Goal: Navigation & Orientation: Understand site structure

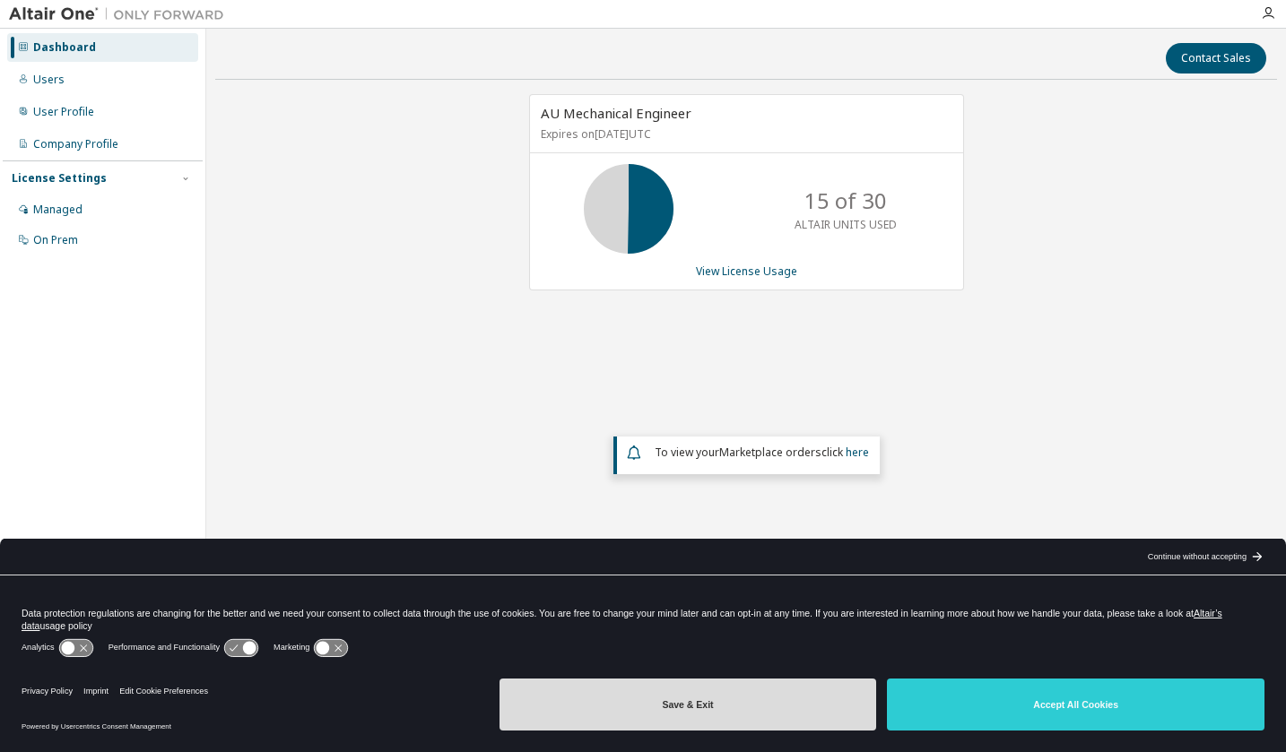
click at [734, 713] on button "Save & Exit" at bounding box center [687, 705] width 377 height 52
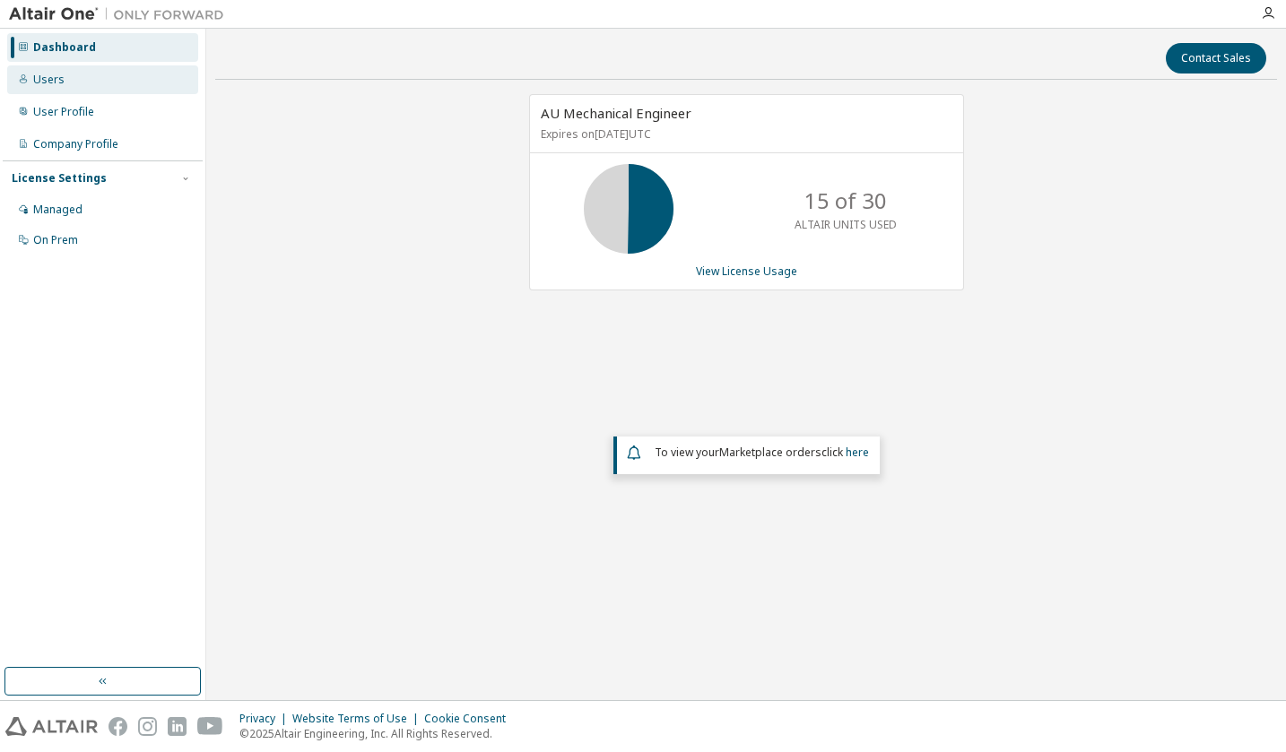
click at [46, 82] on div "Users" at bounding box center [48, 80] width 31 height 14
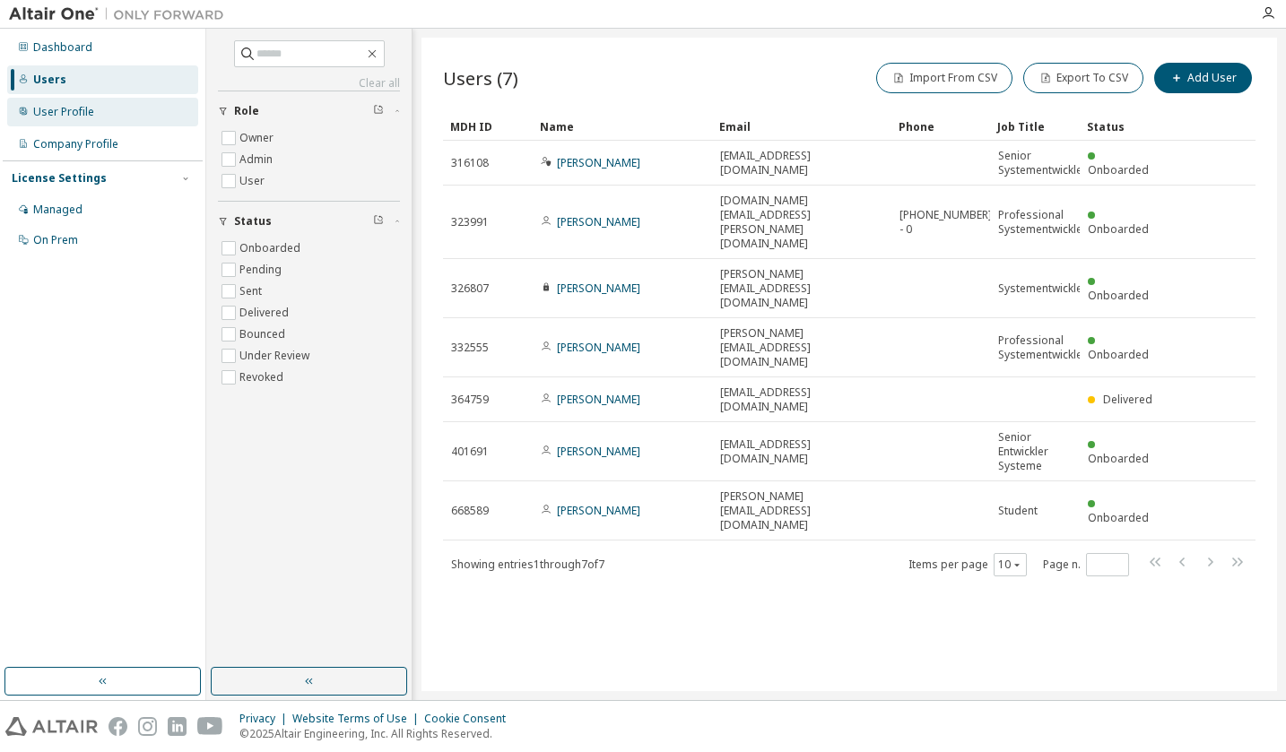
click at [58, 118] on div "User Profile" at bounding box center [63, 112] width 61 height 14
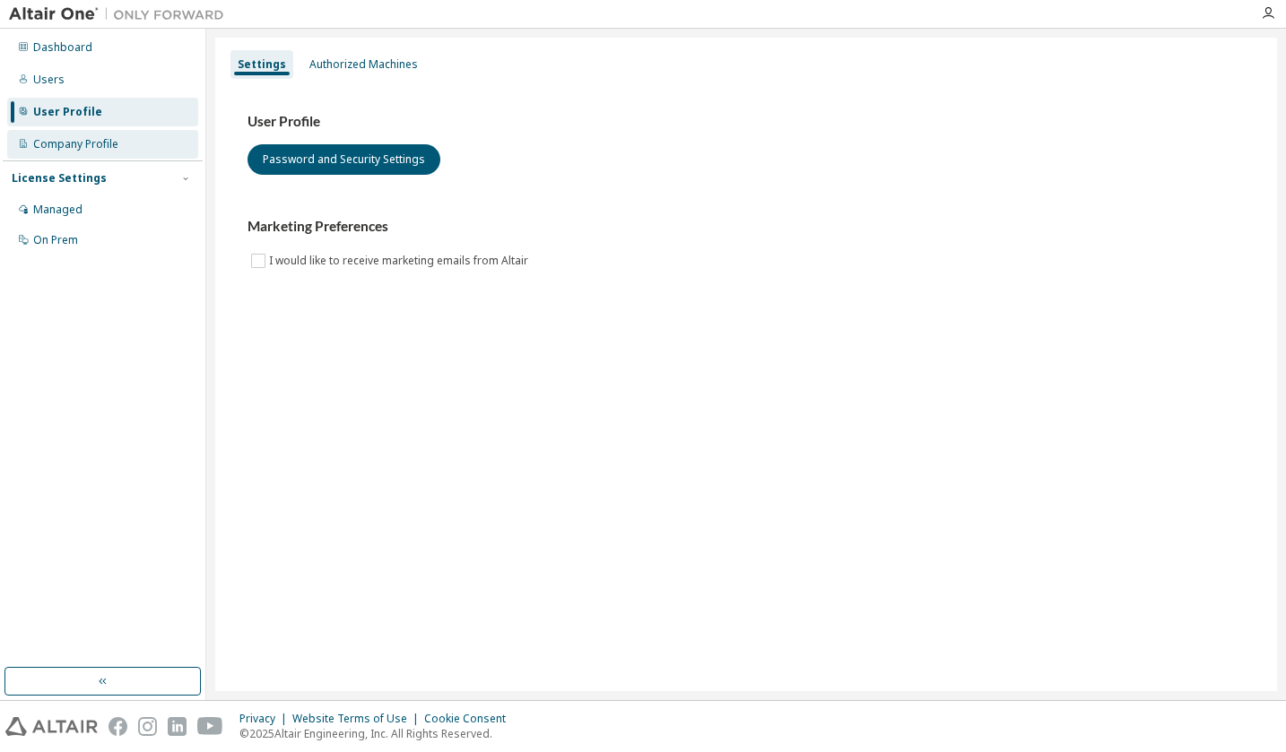
click at [56, 145] on div "Company Profile" at bounding box center [75, 144] width 85 height 14
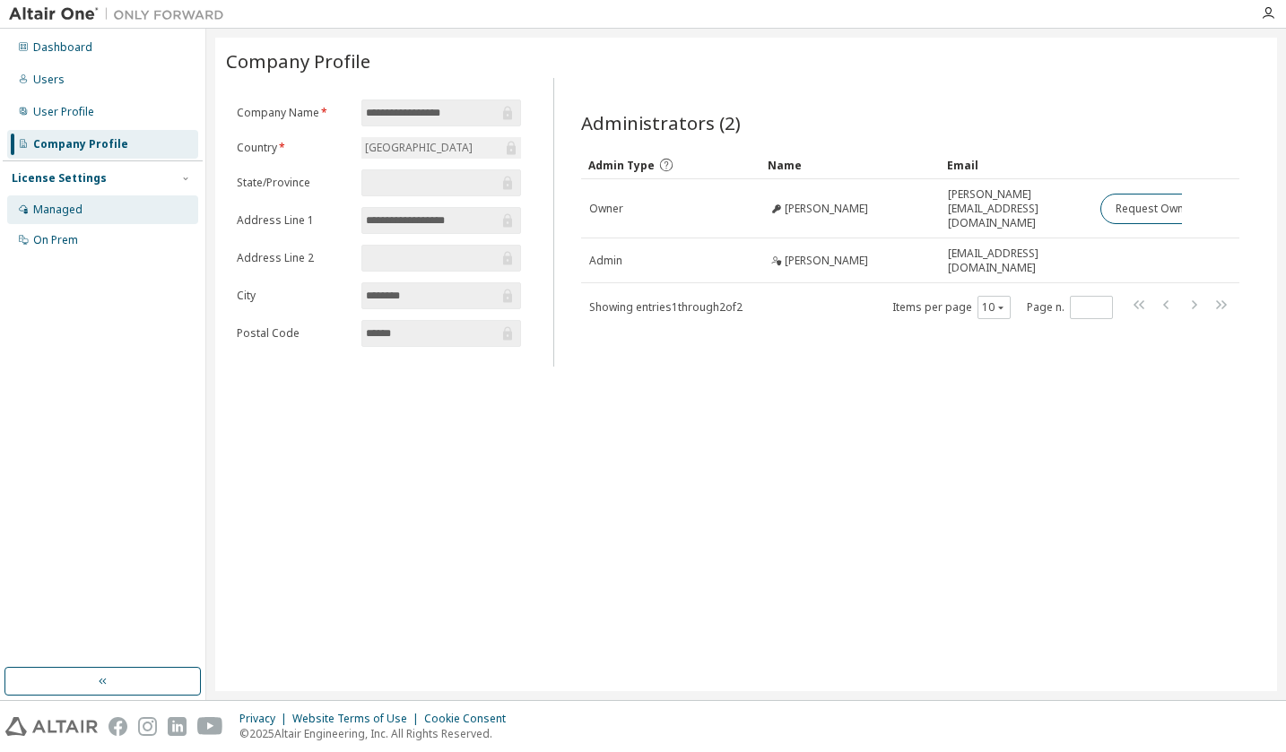
click at [56, 206] on div "Managed" at bounding box center [57, 210] width 49 height 14
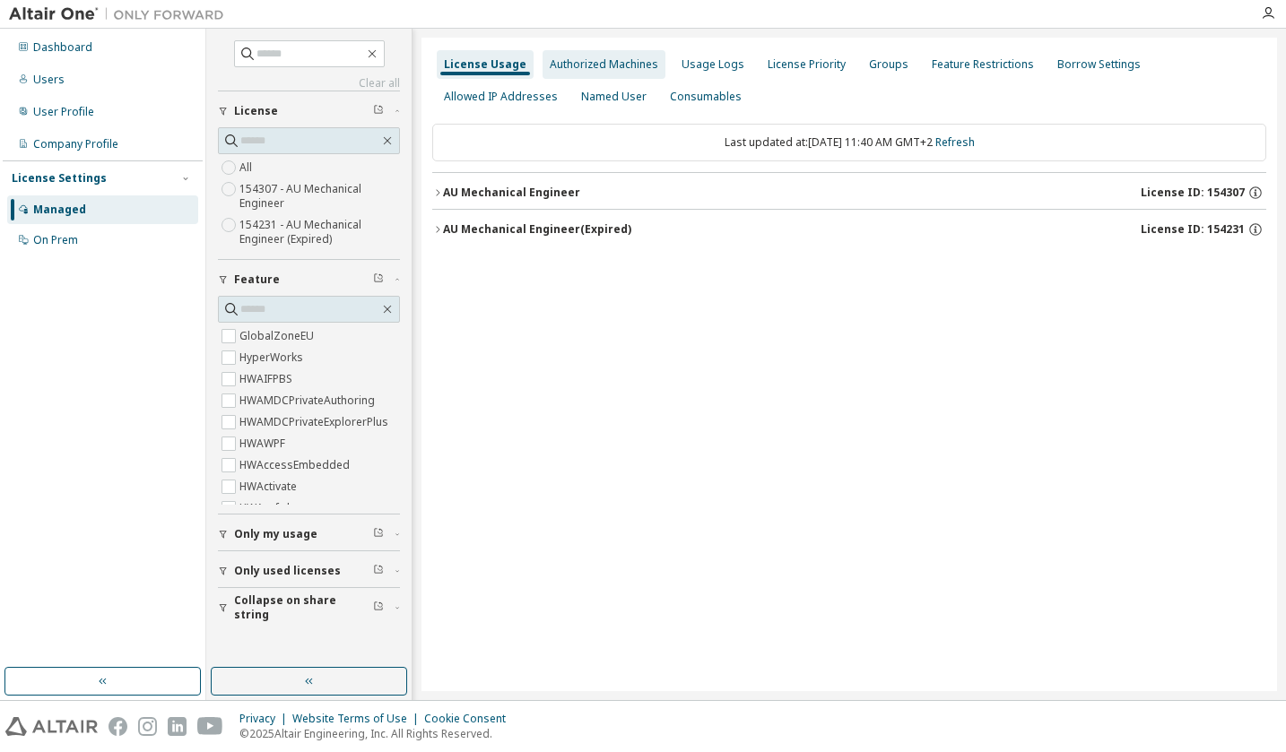
click at [594, 67] on div "Authorized Machines" at bounding box center [604, 64] width 108 height 14
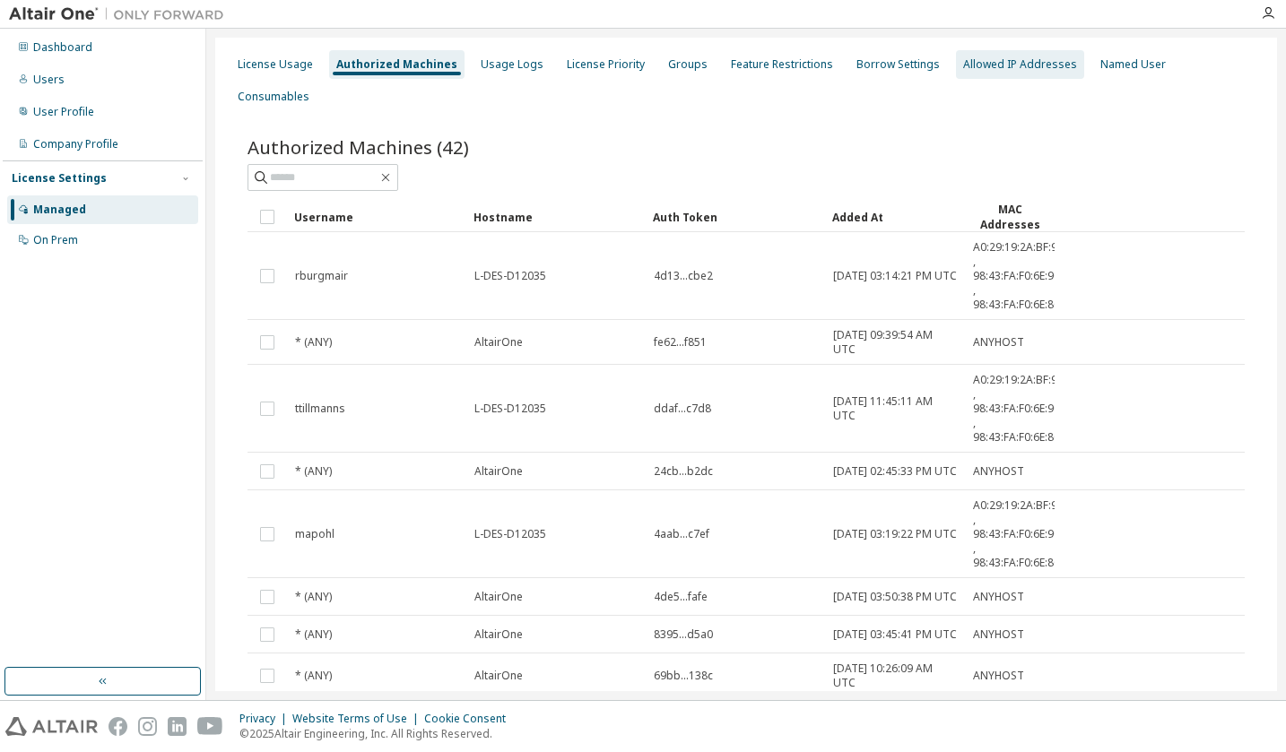
click at [989, 66] on div "Allowed IP Addresses" at bounding box center [1020, 64] width 114 height 14
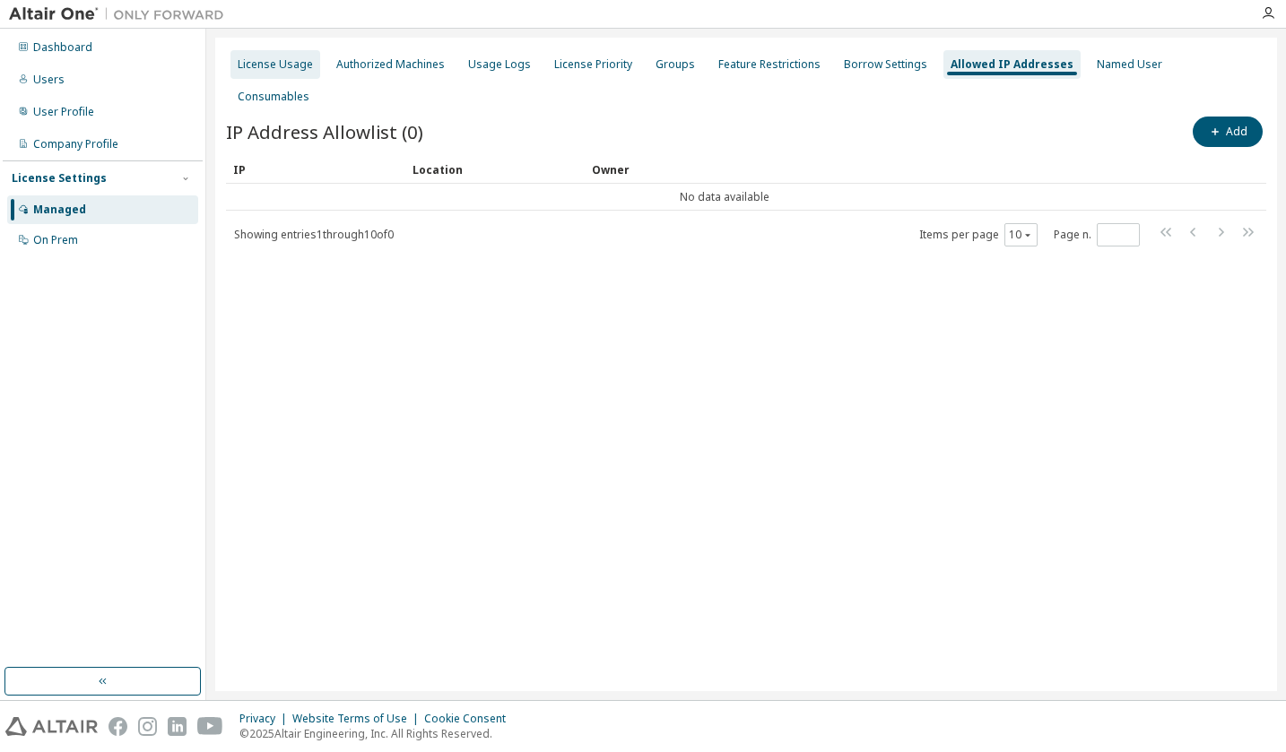
click at [264, 69] on div "License Usage" at bounding box center [275, 64] width 75 height 14
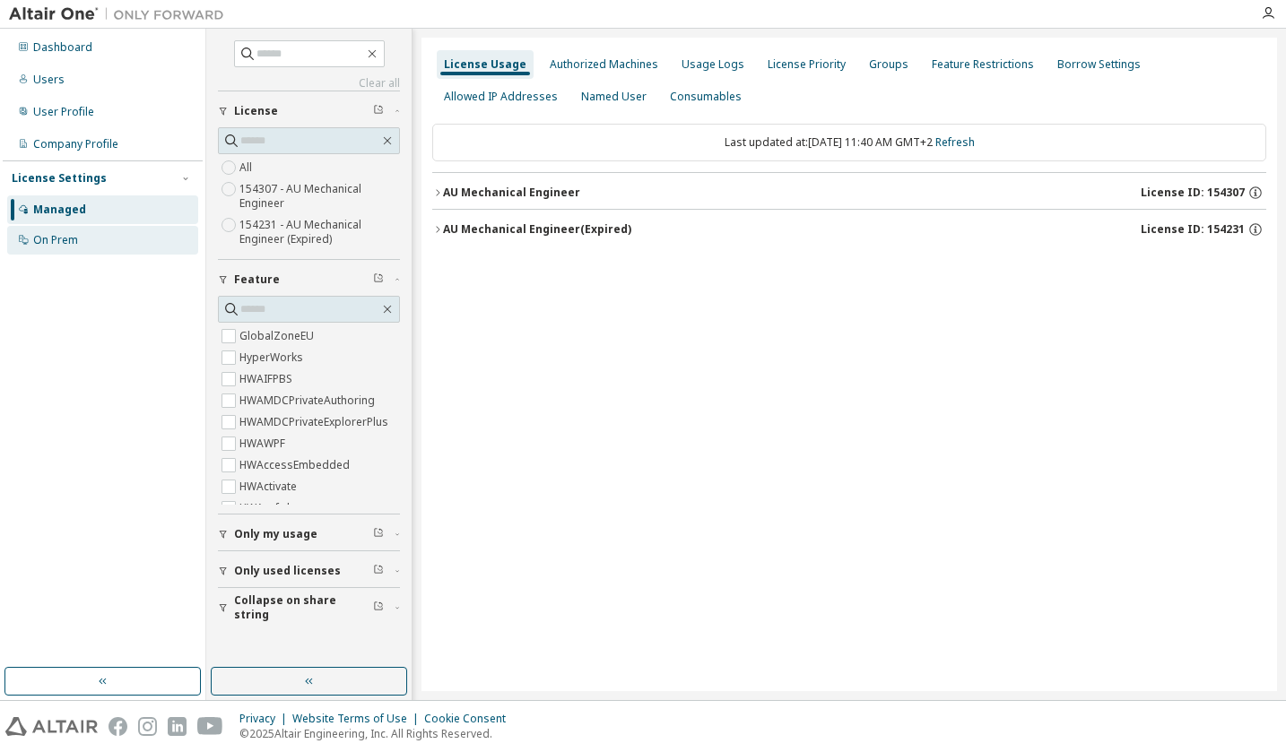
click at [49, 239] on div "On Prem" at bounding box center [55, 240] width 45 height 14
